Goal: Information Seeking & Learning: Learn about a topic

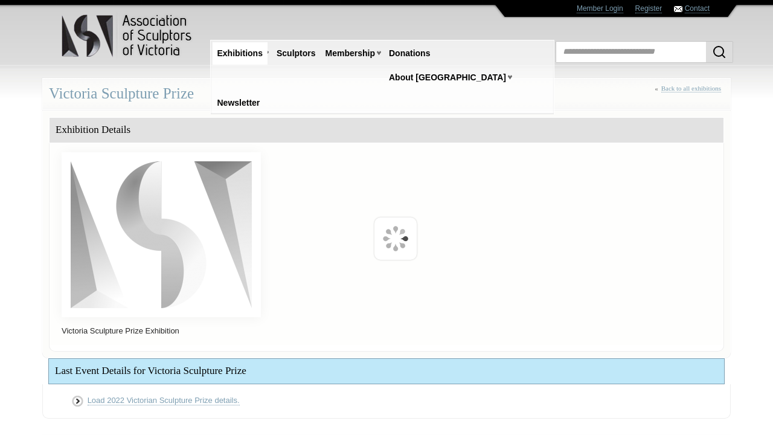
scroll to position [211, 0]
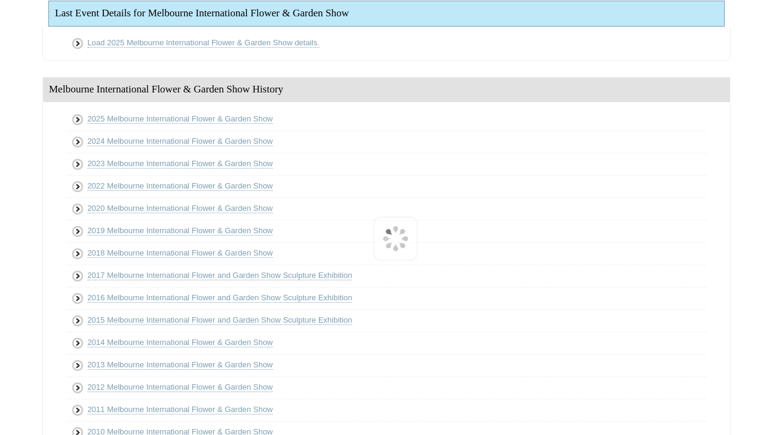
scroll to position [463, 0]
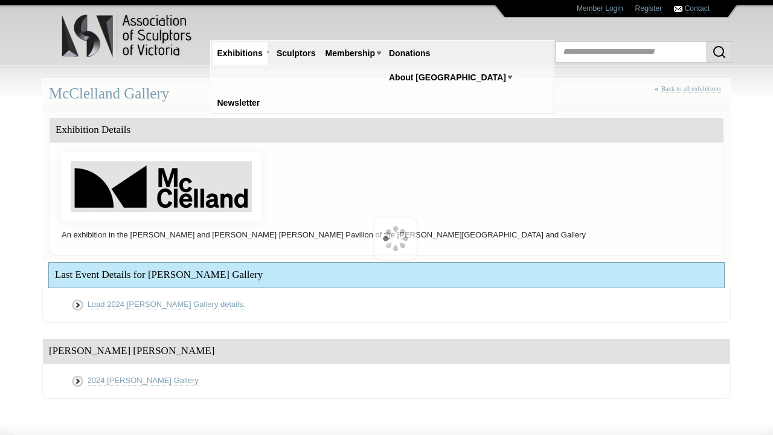
scroll to position [141, 0]
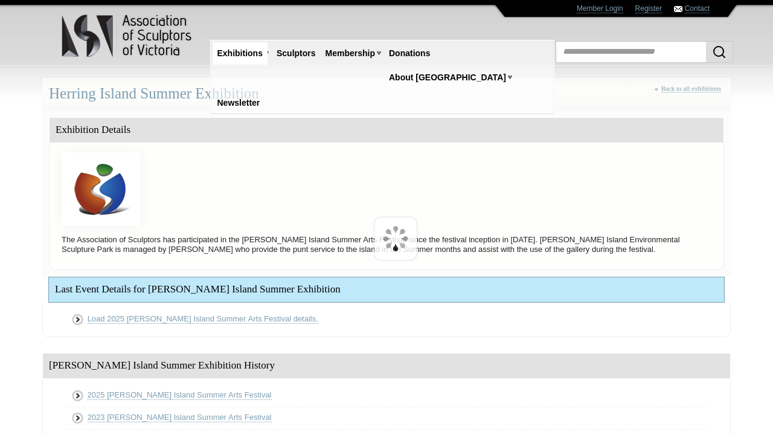
scroll to position [221, 0]
